Goal: Transaction & Acquisition: Purchase product/service

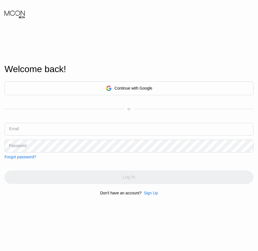
click at [150, 195] on div "Sign Up" at bounding box center [150, 193] width 14 height 5
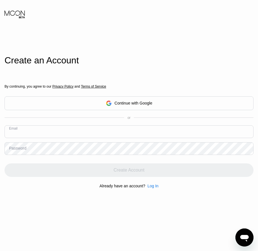
paste input "[EMAIL_ADDRESS][DOMAIN_NAME]"
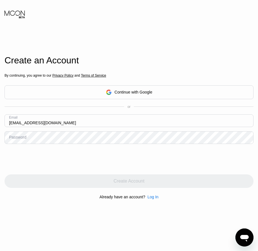
type input "[EMAIL_ADDRESS][DOMAIN_NAME]"
drag, startPoint x: 15, startPoint y: 141, endPoint x: 9, endPoint y: 138, distance: 6.7
click at [9, 138] on div "Password" at bounding box center [17, 137] width 17 height 5
click at [17, 140] on div "Password" at bounding box center [17, 137] width 17 height 5
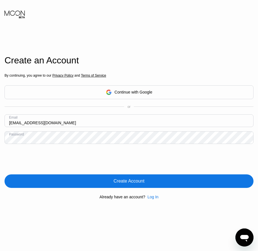
click at [128, 184] on div "Create Account" at bounding box center [128, 181] width 31 height 6
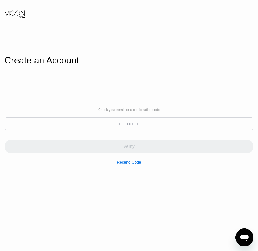
paste input "331929"
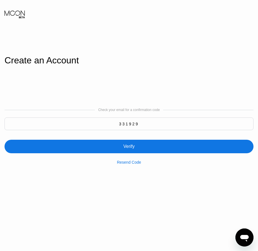
type input "331929"
click at [136, 145] on div "Verify" at bounding box center [129, 147] width 249 height 14
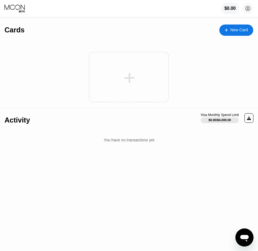
click at [245, 34] on div "New Card" at bounding box center [236, 30] width 34 height 11
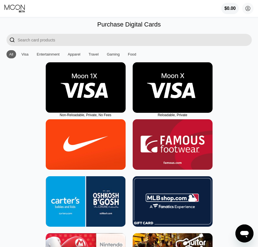
click at [172, 111] on img at bounding box center [173, 87] width 80 height 50
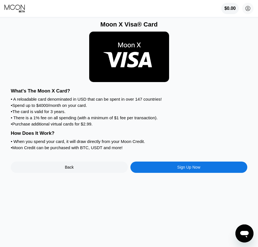
click at [194, 169] on div "Sign Up Now" at bounding box center [188, 167] width 23 height 5
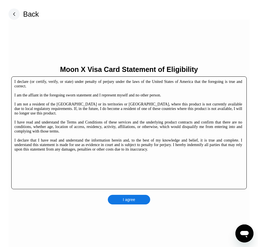
drag, startPoint x: 139, startPoint y: 196, endPoint x: 142, endPoint y: 200, distance: 4.7
click at [139, 197] on div "I agree" at bounding box center [129, 200] width 42 height 10
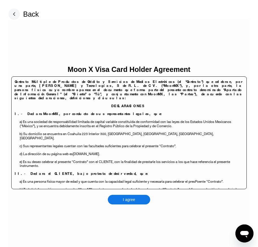
click at [138, 200] on div "I agree" at bounding box center [129, 200] width 42 height 10
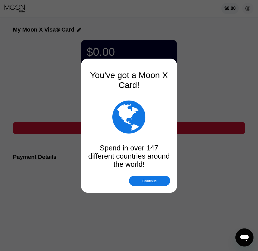
click at [251, 11] on div at bounding box center [131, 125] width 262 height 251
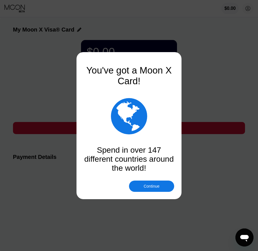
click at [153, 189] on div "Continue" at bounding box center [151, 186] width 45 height 11
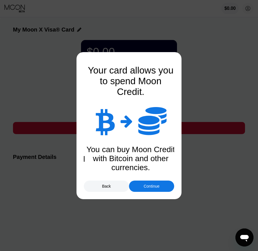
click at [246, 7] on div at bounding box center [131, 125] width 262 height 251
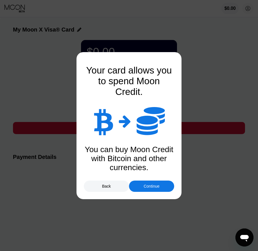
click at [248, 8] on div at bounding box center [131, 125] width 262 height 251
click at [159, 187] on div "Continue" at bounding box center [151, 186] width 16 height 5
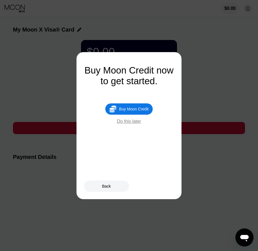
click at [249, 9] on div at bounding box center [131, 125] width 262 height 251
drag, startPoint x: 149, startPoint y: 113, endPoint x: 164, endPoint y: 103, distance: 17.8
click at [148, 111] on div "Buy Moon Credit" at bounding box center [133, 109] width 29 height 5
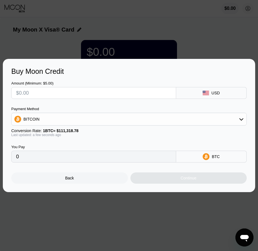
click at [92, 182] on div "Back" at bounding box center [69, 178] width 116 height 11
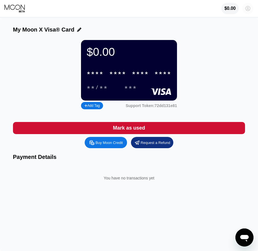
click at [246, 7] on icon at bounding box center [247, 8] width 5 height 5
